Goal: Information Seeking & Learning: Learn about a topic

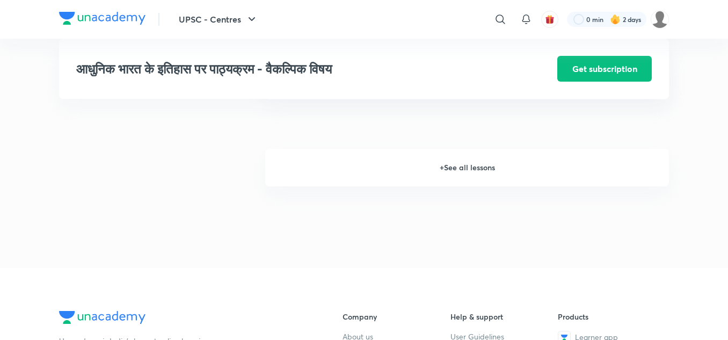
scroll to position [1505, 0]
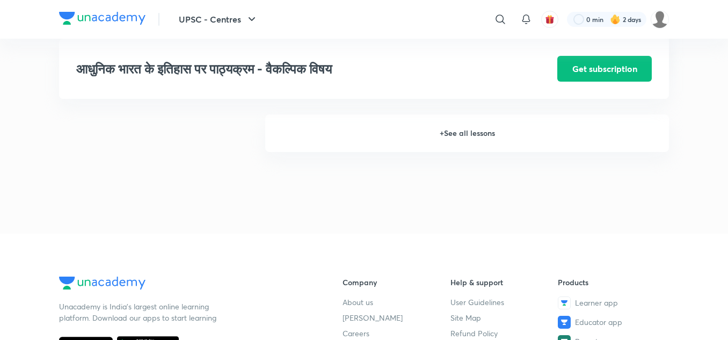
click at [458, 132] on h6 "+ See all lessons" at bounding box center [467, 133] width 404 height 38
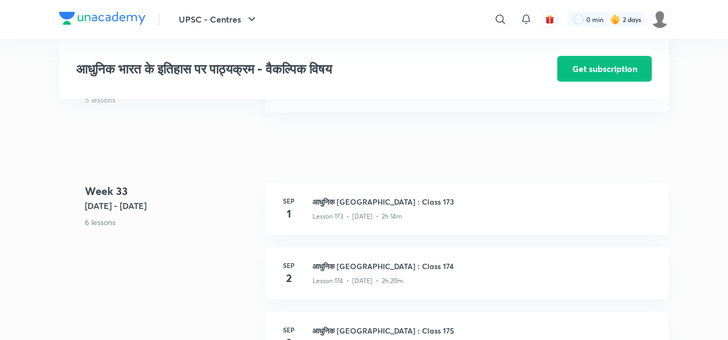
scroll to position [13290, 0]
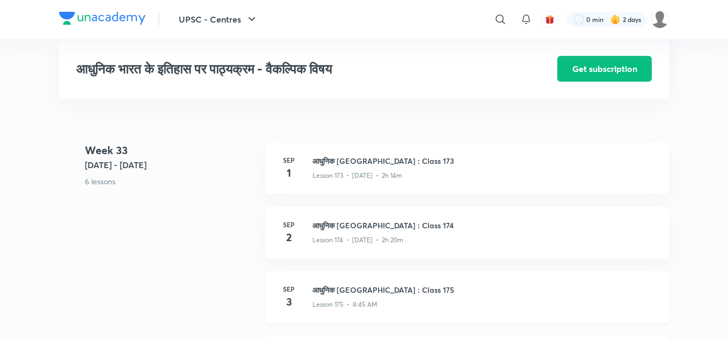
click at [341, 294] on h3 "आधुनिक [GEOGRAPHIC_DATA] : Class 175" at bounding box center [483, 289] width 343 height 11
